Goal: Information Seeking & Learning: Find contact information

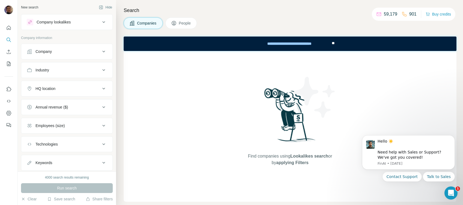
click at [81, 53] on div "Company" at bounding box center [64, 51] width 74 height 5
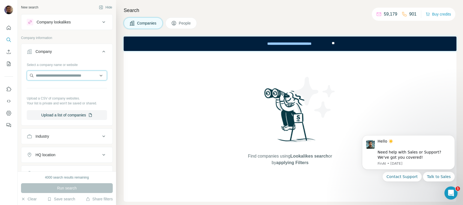
click at [74, 75] on input "text" at bounding box center [67, 76] width 80 height 10
type input "*"
click at [180, 21] on span "People" at bounding box center [185, 22] width 13 height 5
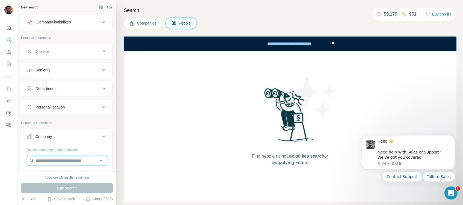
click at [61, 161] on input "text" at bounding box center [67, 161] width 80 height 10
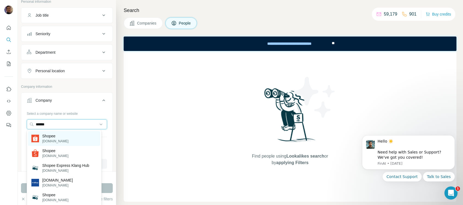
type input "******"
click at [58, 141] on p "[DOMAIN_NAME]" at bounding box center [55, 141] width 26 height 5
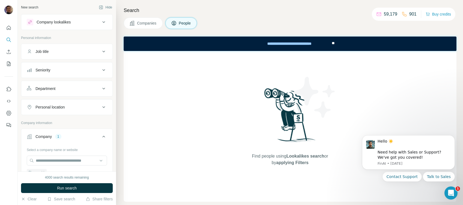
drag, startPoint x: 67, startPoint y: 105, endPoint x: 66, endPoint y: 113, distance: 7.7
click at [66, 105] on div "Personal location" at bounding box center [64, 106] width 74 height 5
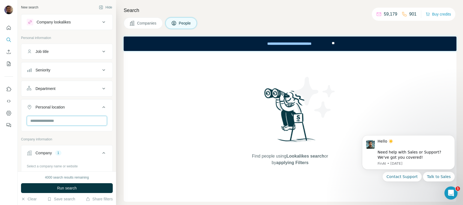
click at [60, 120] on input "text" at bounding box center [67, 121] width 80 height 10
type input "*****"
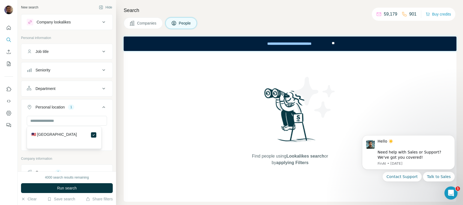
click at [85, 88] on div "Department" at bounding box center [64, 88] width 74 height 5
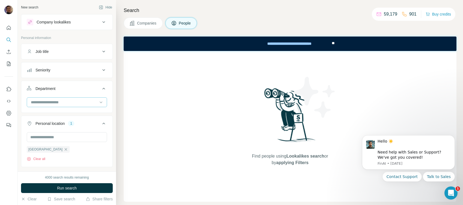
click at [79, 102] on input at bounding box center [63, 102] width 67 height 6
type input "**"
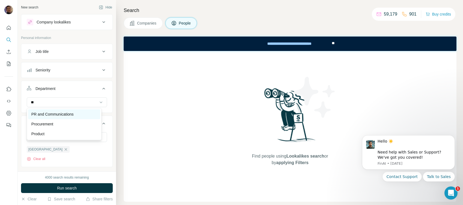
click at [76, 110] on div "PR and Communications" at bounding box center [64, 114] width 72 height 10
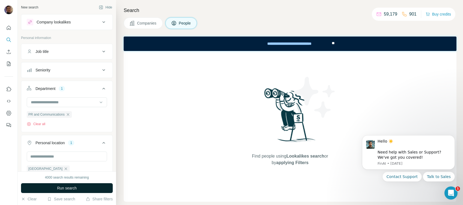
click at [82, 189] on button "Run search" at bounding box center [67, 188] width 92 height 10
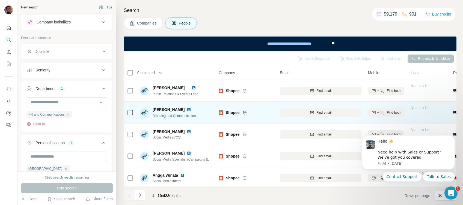
scroll to position [36, 0]
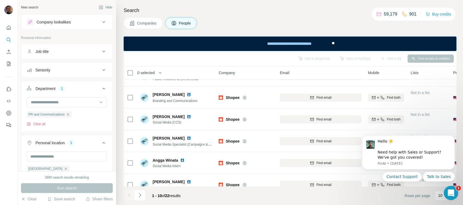
click at [451, 194] on icon "Open Intercom Messenger" at bounding box center [449, 192] width 9 height 9
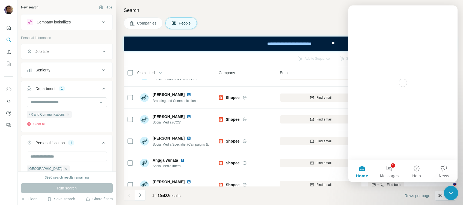
scroll to position [0, 0]
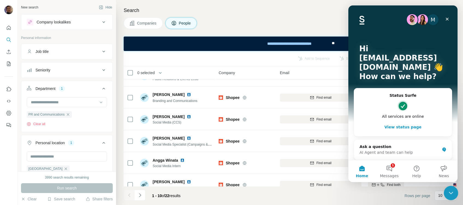
click at [451, 194] on icon "Close Intercom Messenger" at bounding box center [450, 192] width 7 height 7
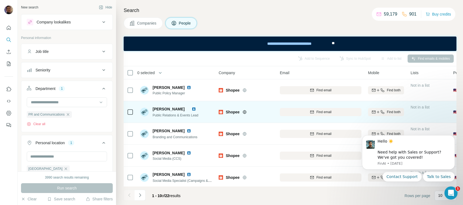
click at [196, 109] on img at bounding box center [193, 109] width 4 height 4
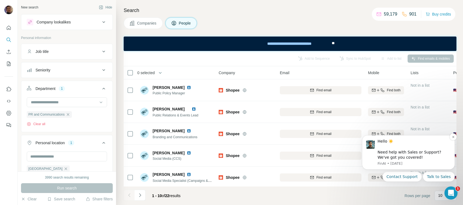
click at [454, 140] on div "Hello ☀️ ​ Need help with Sales or Support? We've got you covered! [GEOGRAPHIC_…" at bounding box center [408, 152] width 93 height 34
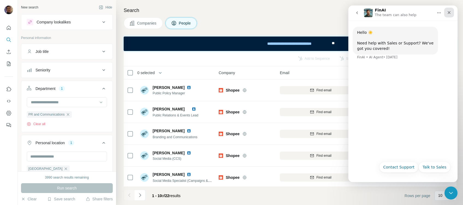
click at [450, 13] on icon "Close" at bounding box center [449, 12] width 4 height 4
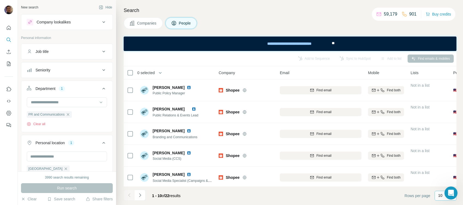
click at [438, 198] on div "10" at bounding box center [445, 195] width 14 height 9
click at [440, 154] on p "60" at bounding box center [441, 153] width 4 height 5
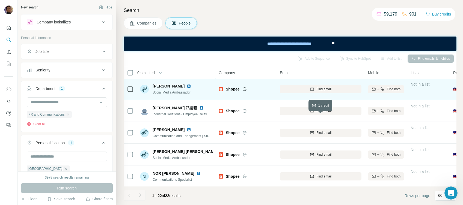
scroll to position [182, 0]
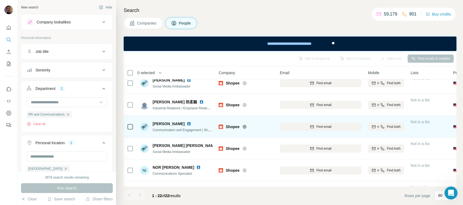
click at [187, 123] on img at bounding box center [189, 124] width 4 height 4
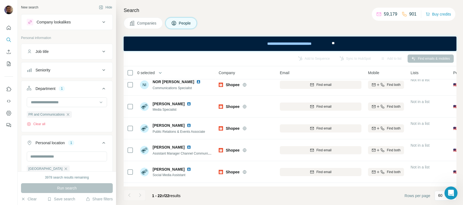
scroll to position [267, 0]
